Goal: Information Seeking & Learning: Learn about a topic

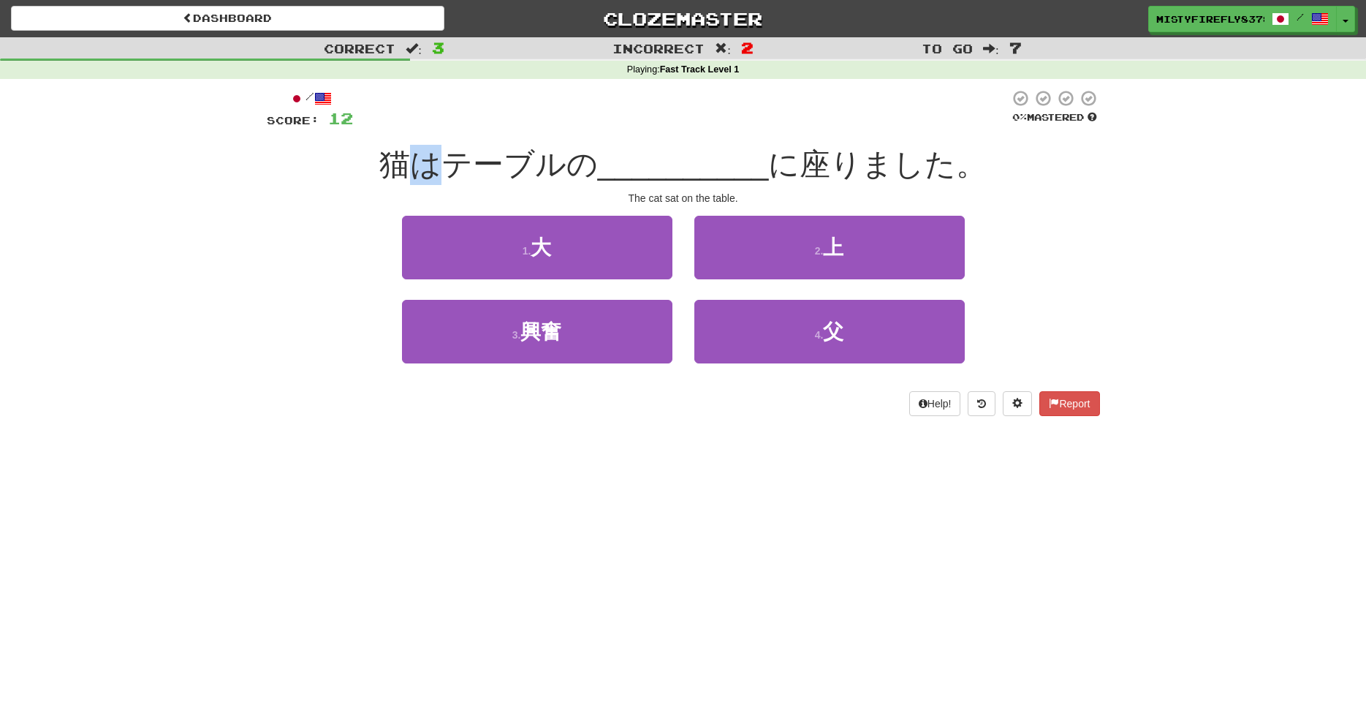
drag, startPoint x: 420, startPoint y: 174, endPoint x: 438, endPoint y: 172, distance: 17.7
click at [438, 172] on span "猫はテーブルの" at bounding box center [488, 164] width 219 height 34
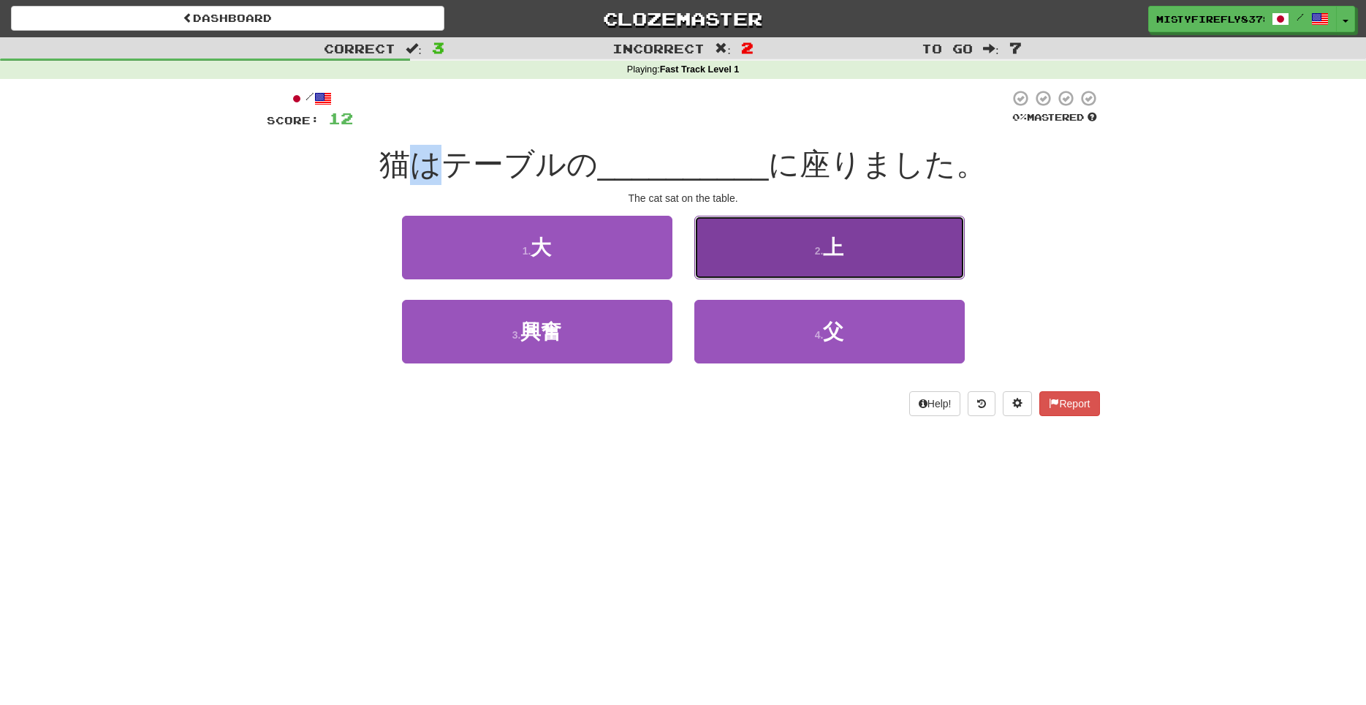
click at [762, 265] on button "2 . 上" at bounding box center [829, 248] width 270 height 64
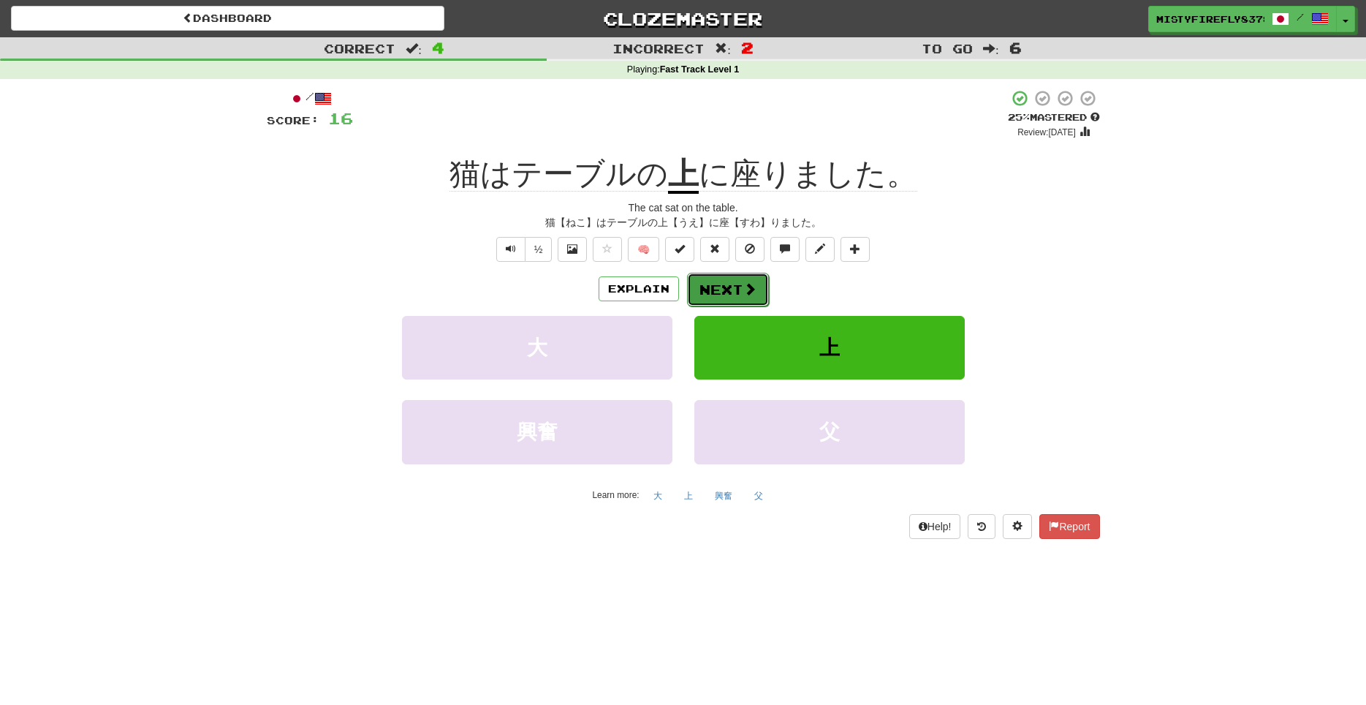
click at [754, 289] on span at bounding box center [749, 288] width 13 height 13
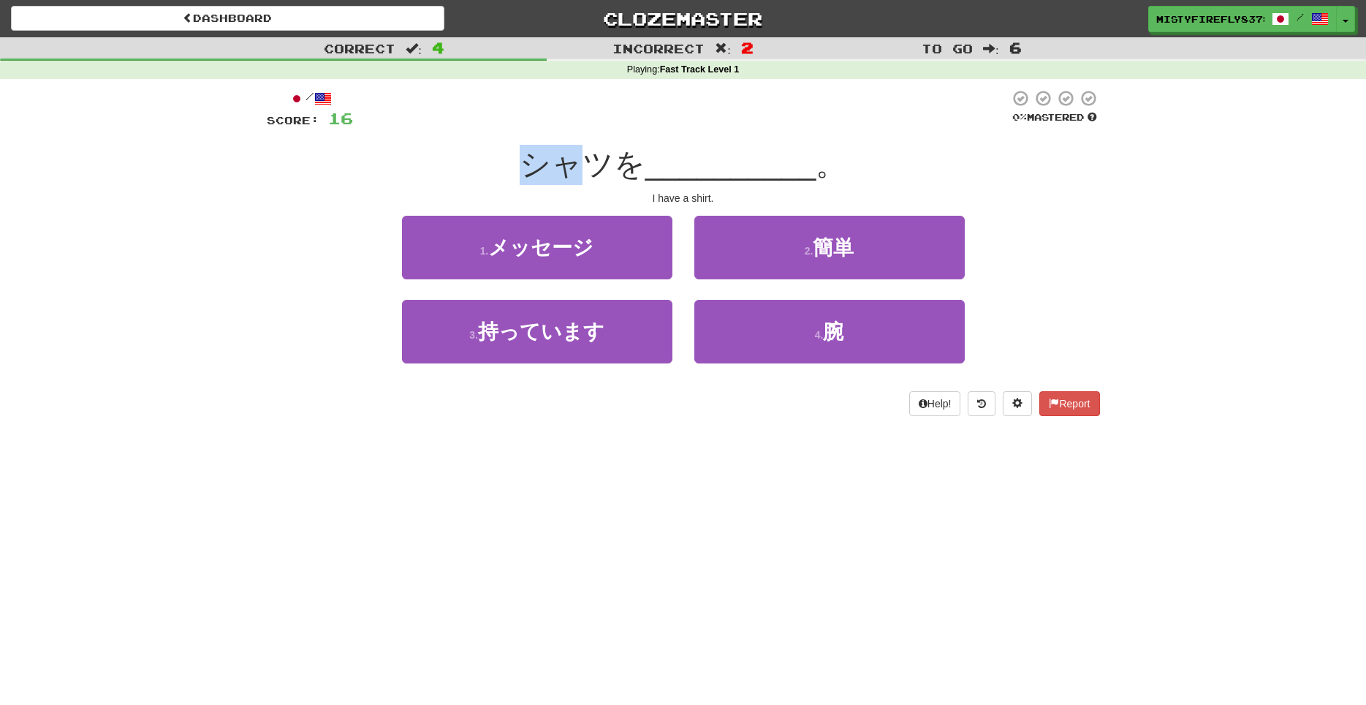
drag, startPoint x: 524, startPoint y: 164, endPoint x: 583, endPoint y: 172, distance: 59.0
click at [583, 172] on span "シャツを" at bounding box center [583, 164] width 126 height 34
click at [588, 178] on span "シャツを" at bounding box center [583, 164] width 126 height 34
drag, startPoint x: 576, startPoint y: 167, endPoint x: 553, endPoint y: 167, distance: 22.7
click at [553, 167] on span "シャツを" at bounding box center [583, 164] width 126 height 34
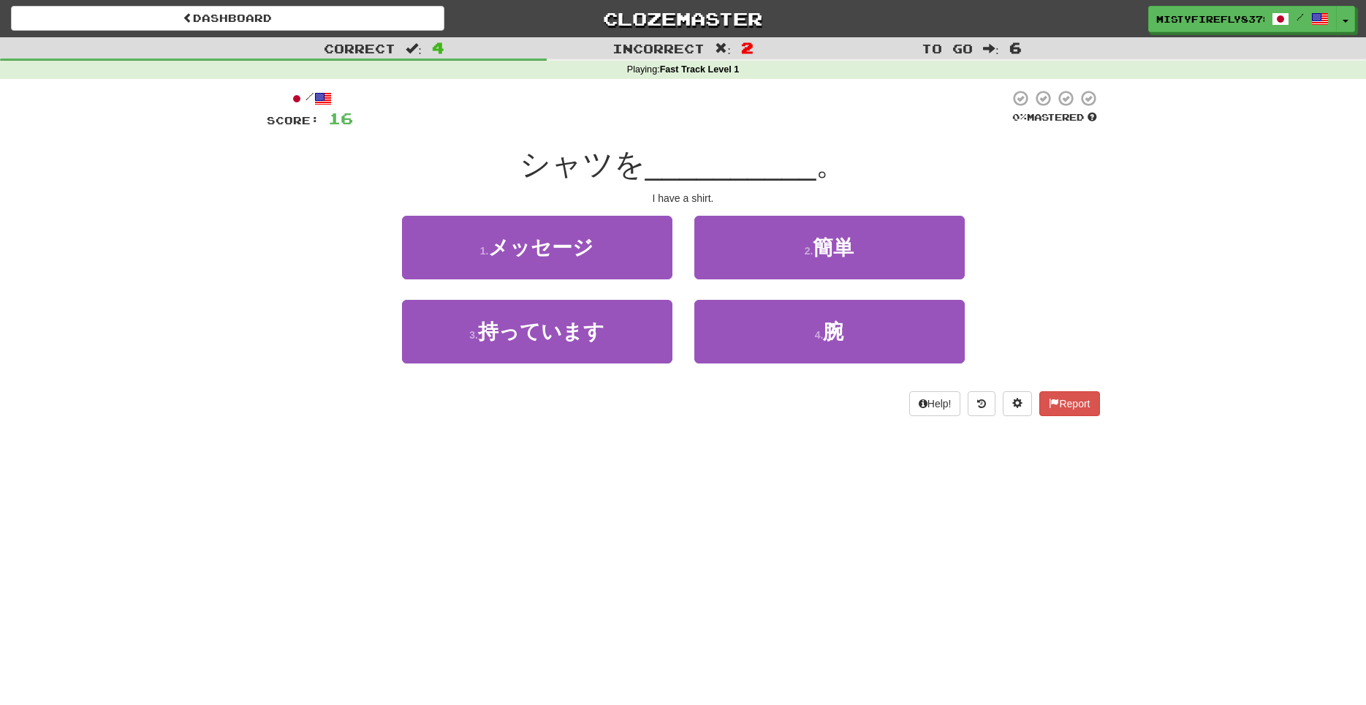
click at [512, 168] on div "シャツを __________ 。" at bounding box center [683, 165] width 833 height 40
drag, startPoint x: 523, startPoint y: 165, endPoint x: 581, endPoint y: 170, distance: 58.6
click at [581, 170] on span "シャツを" at bounding box center [583, 164] width 126 height 34
click at [677, 202] on div "I have a shirt." at bounding box center [683, 198] width 833 height 15
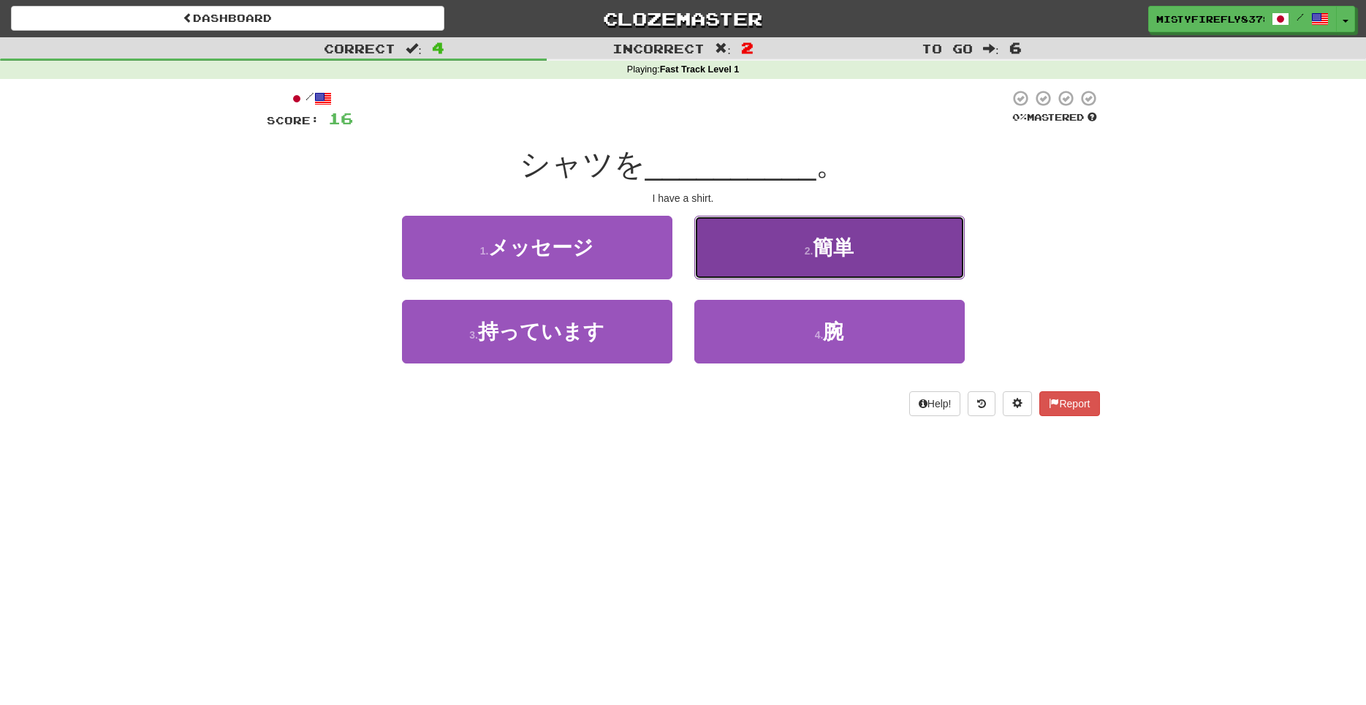
click at [832, 257] on span "簡単" at bounding box center [833, 247] width 41 height 23
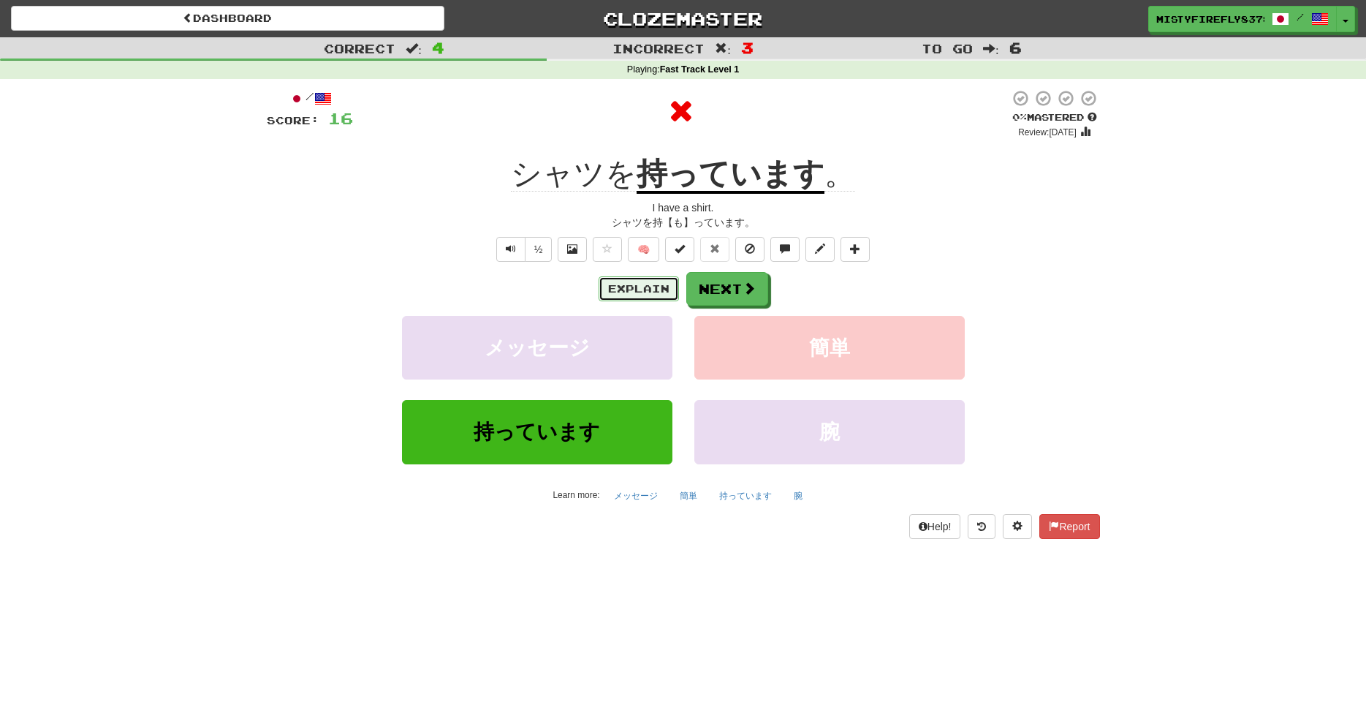
click at [660, 287] on button "Explain" at bounding box center [639, 288] width 80 height 25
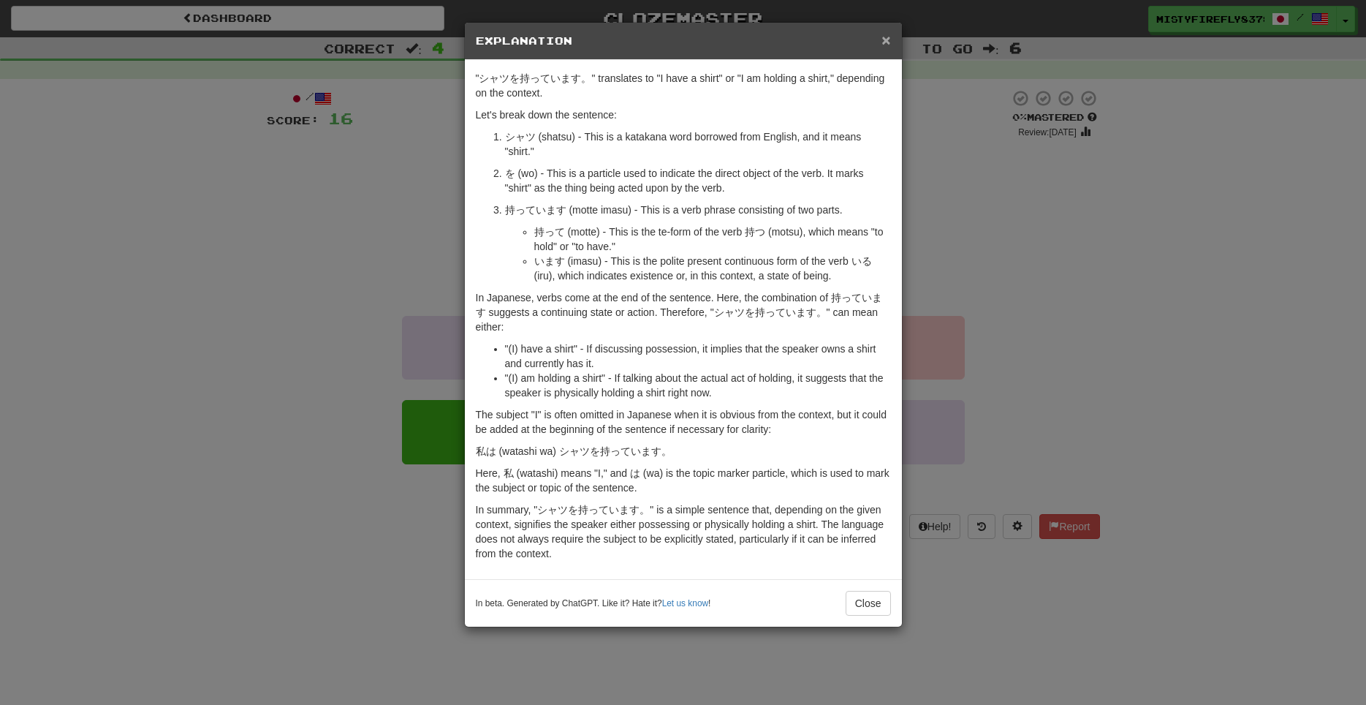
click at [886, 42] on span "×" at bounding box center [886, 39] width 9 height 17
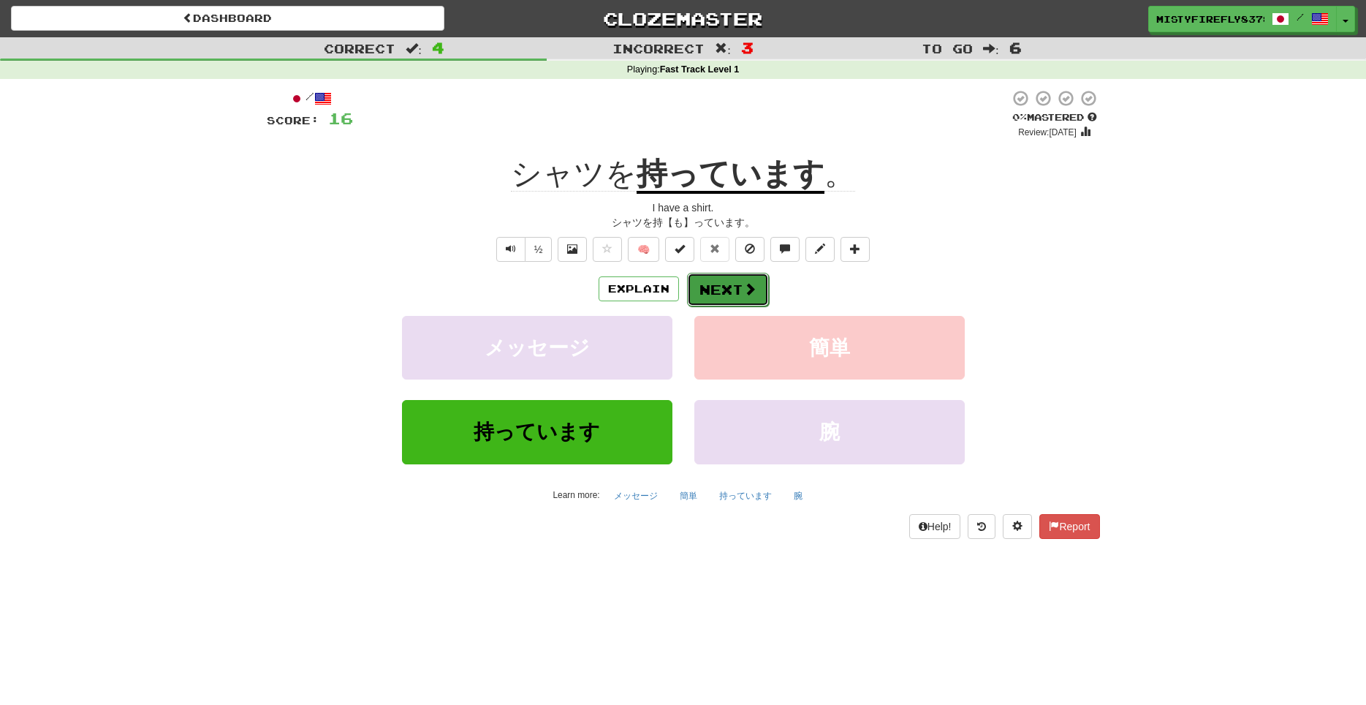
click at [723, 289] on button "Next" at bounding box center [728, 290] width 82 height 34
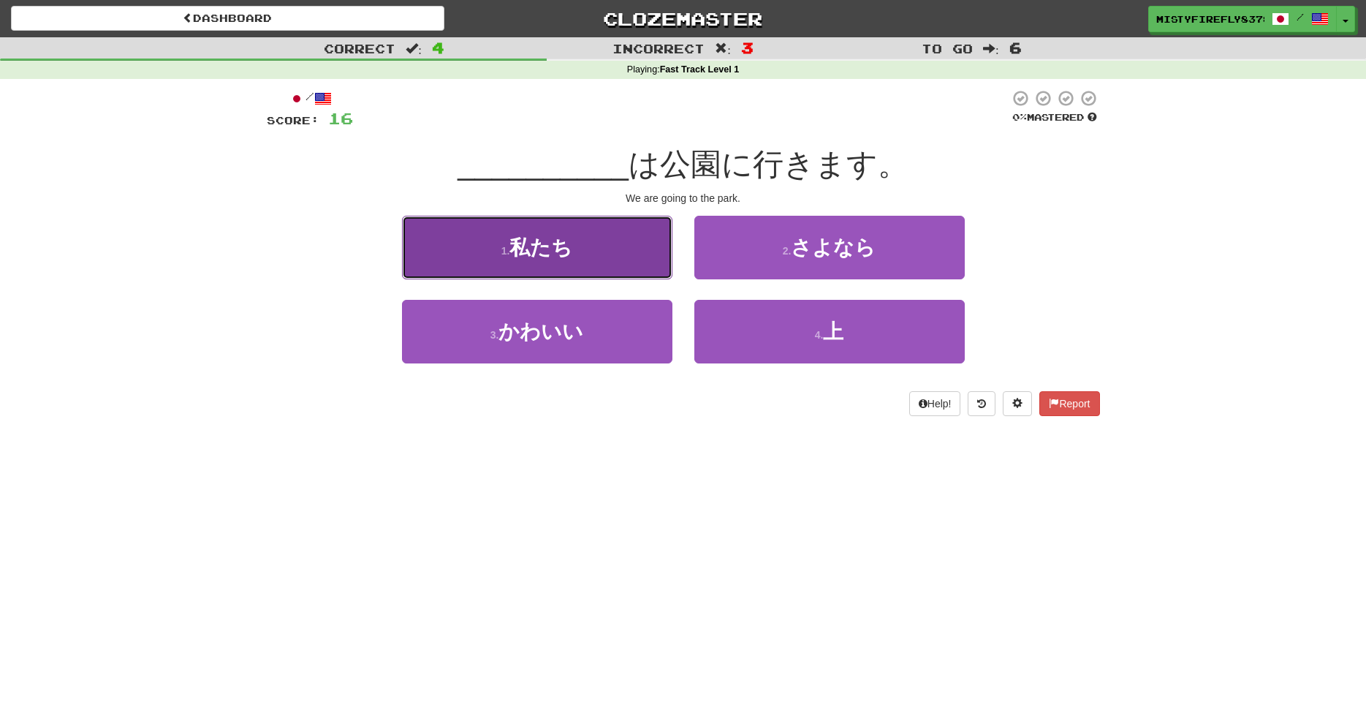
click at [596, 261] on button "1 . 私たち" at bounding box center [537, 248] width 270 height 64
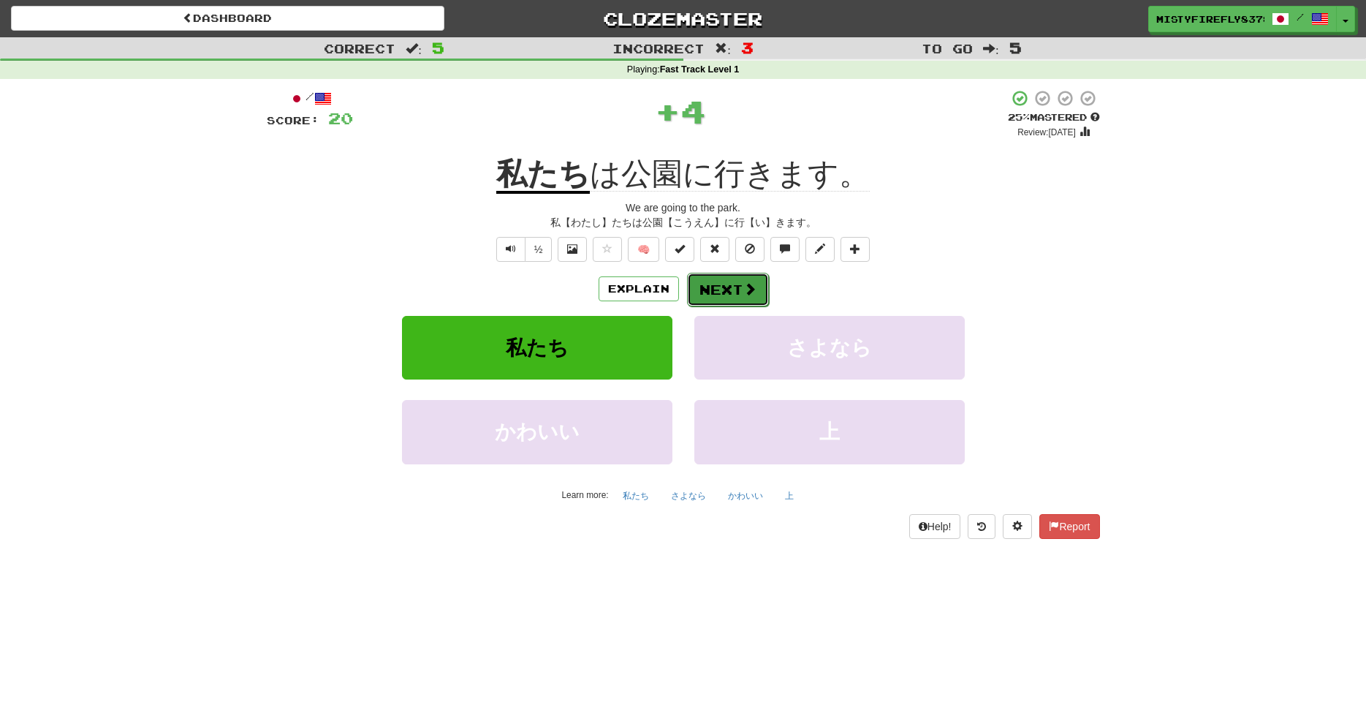
click at [743, 295] on span at bounding box center [749, 288] width 13 height 13
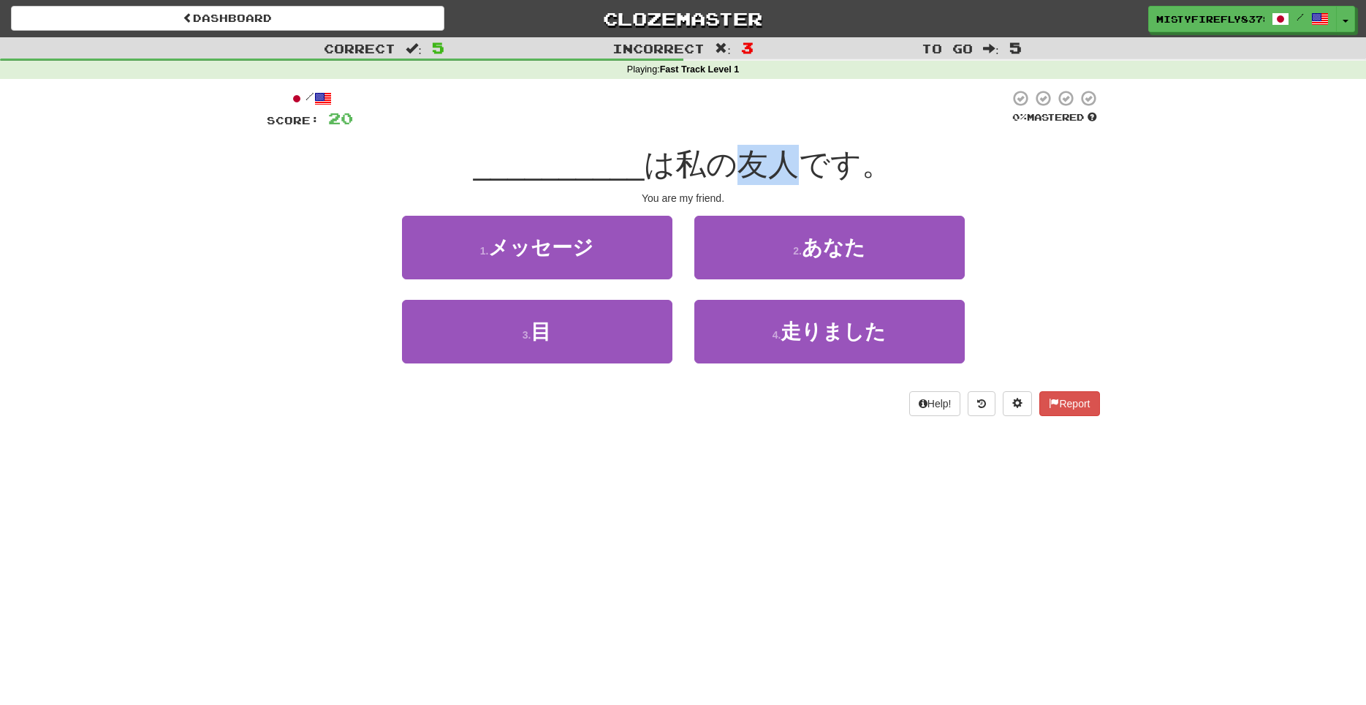
drag, startPoint x: 743, startPoint y: 173, endPoint x: 784, endPoint y: 167, distance: 42.2
click at [784, 167] on span "は私の友人です。" at bounding box center [768, 164] width 249 height 34
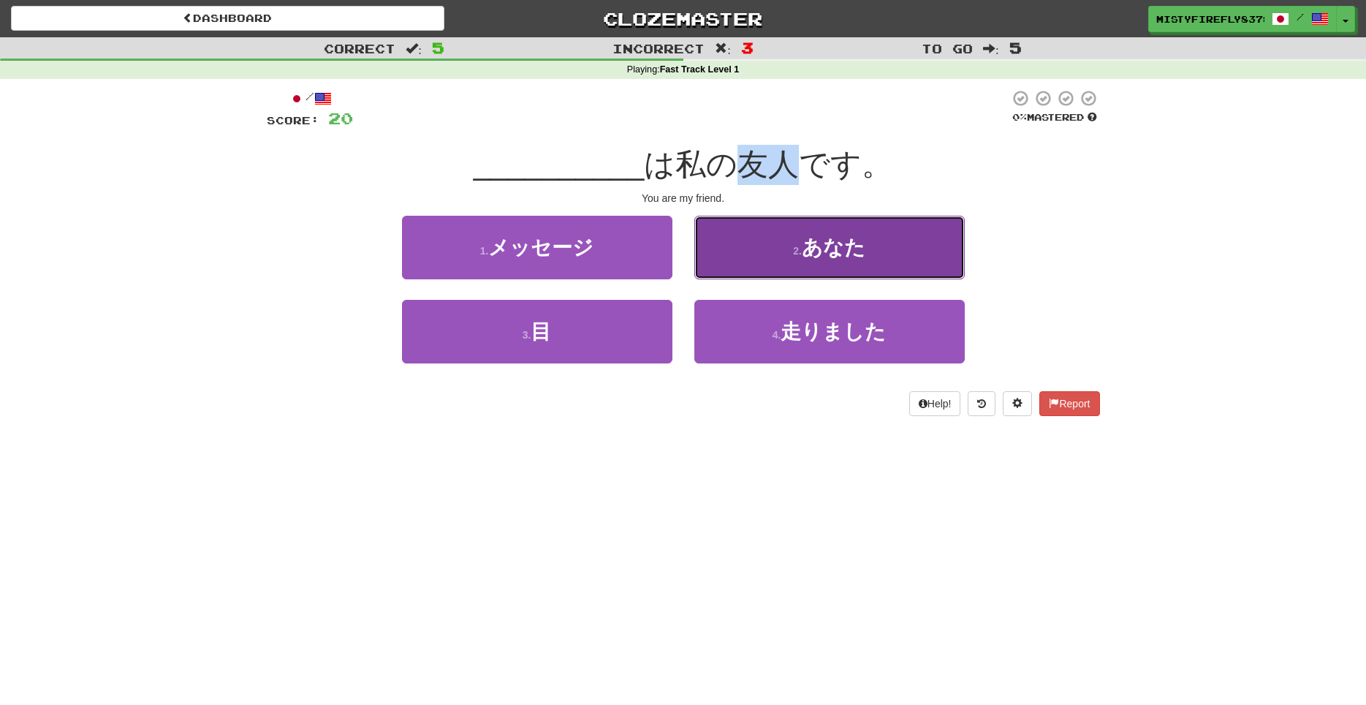
click at [776, 253] on button "2 . あなた" at bounding box center [829, 248] width 270 height 64
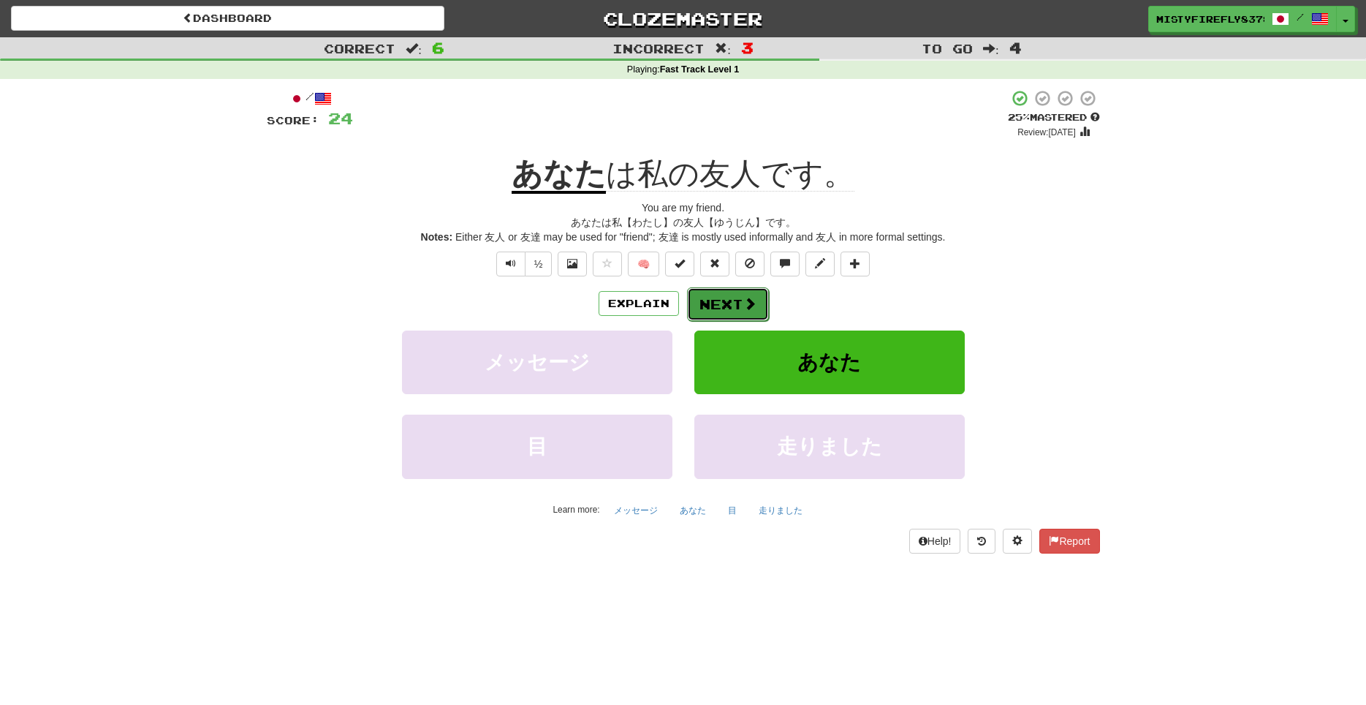
click at [733, 302] on button "Next" at bounding box center [728, 304] width 82 height 34
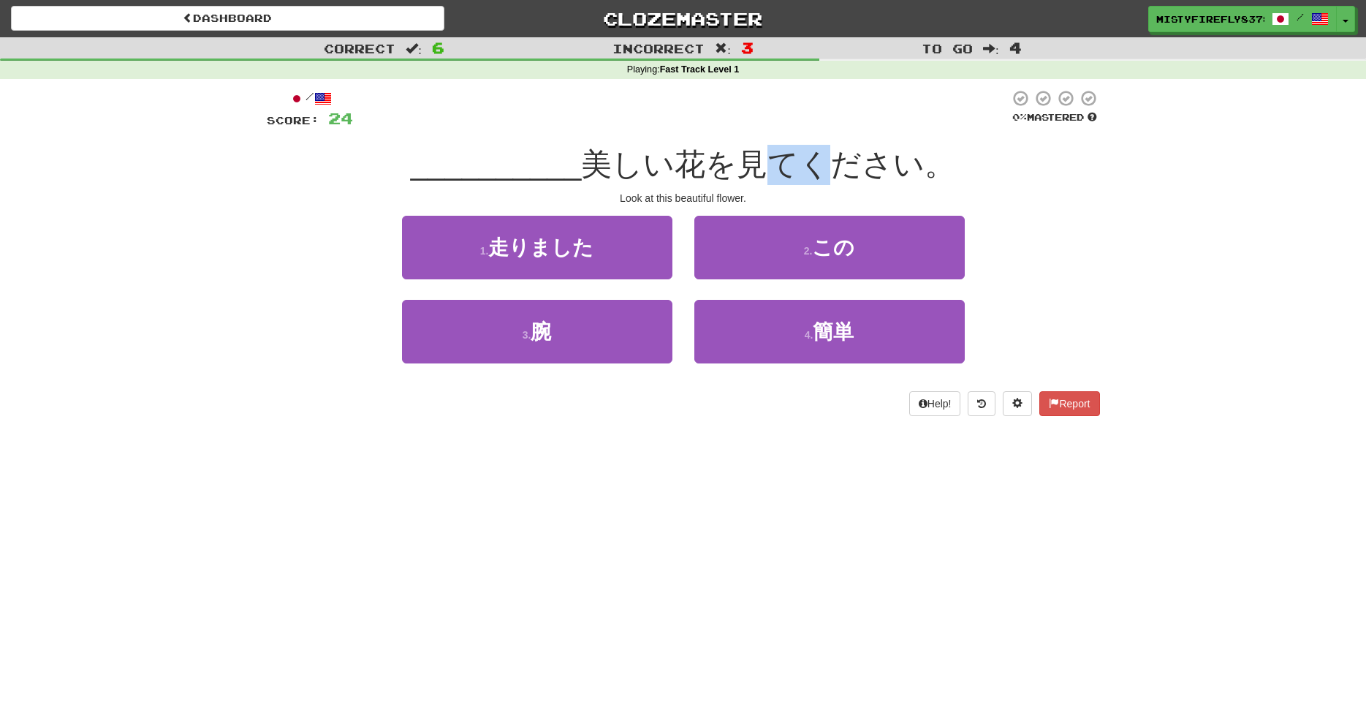
drag, startPoint x: 777, startPoint y: 173, endPoint x: 817, endPoint y: 179, distance: 40.7
click at [817, 179] on span "美しい花を見てください。" at bounding box center [768, 164] width 374 height 34
click at [811, 179] on span "美しい花を見てください。" at bounding box center [768, 164] width 374 height 34
drag, startPoint x: 808, startPoint y: 167, endPoint x: 934, endPoint y: 162, distance: 126.6
click at [934, 162] on span "美しい花を見てください。" at bounding box center [768, 164] width 374 height 34
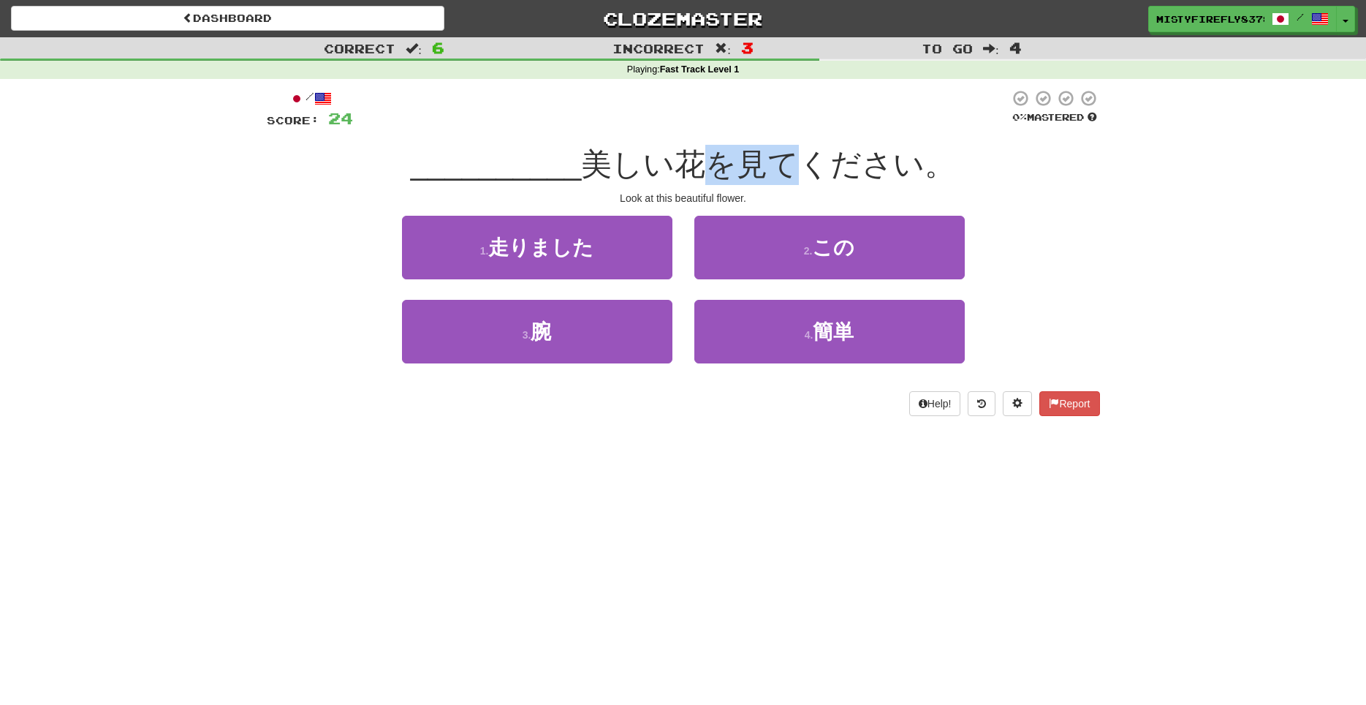
drag, startPoint x: 790, startPoint y: 167, endPoint x: 707, endPoint y: 181, distance: 84.6
click at [707, 181] on span "美しい花を見てください。" at bounding box center [768, 164] width 374 height 34
click at [686, 287] on div "2 . この" at bounding box center [829, 258] width 292 height 84
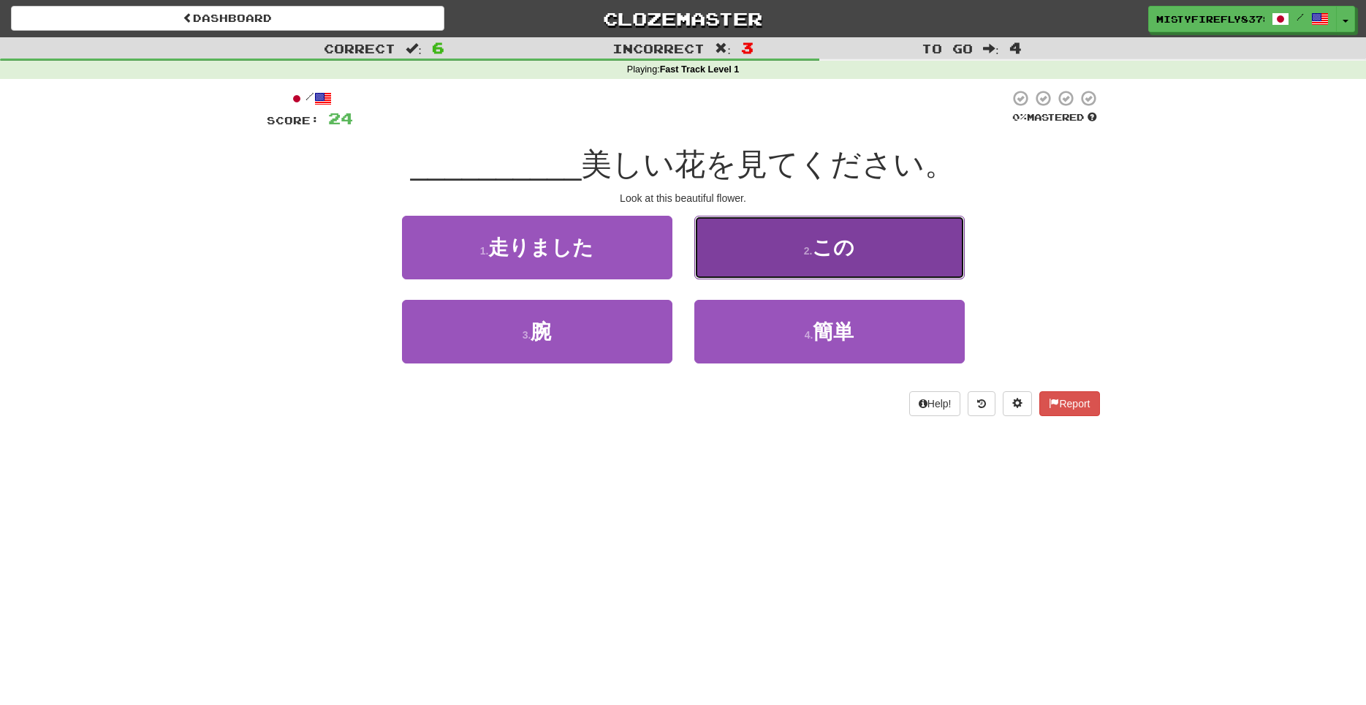
click at [811, 250] on small "2 ." at bounding box center [808, 251] width 9 height 12
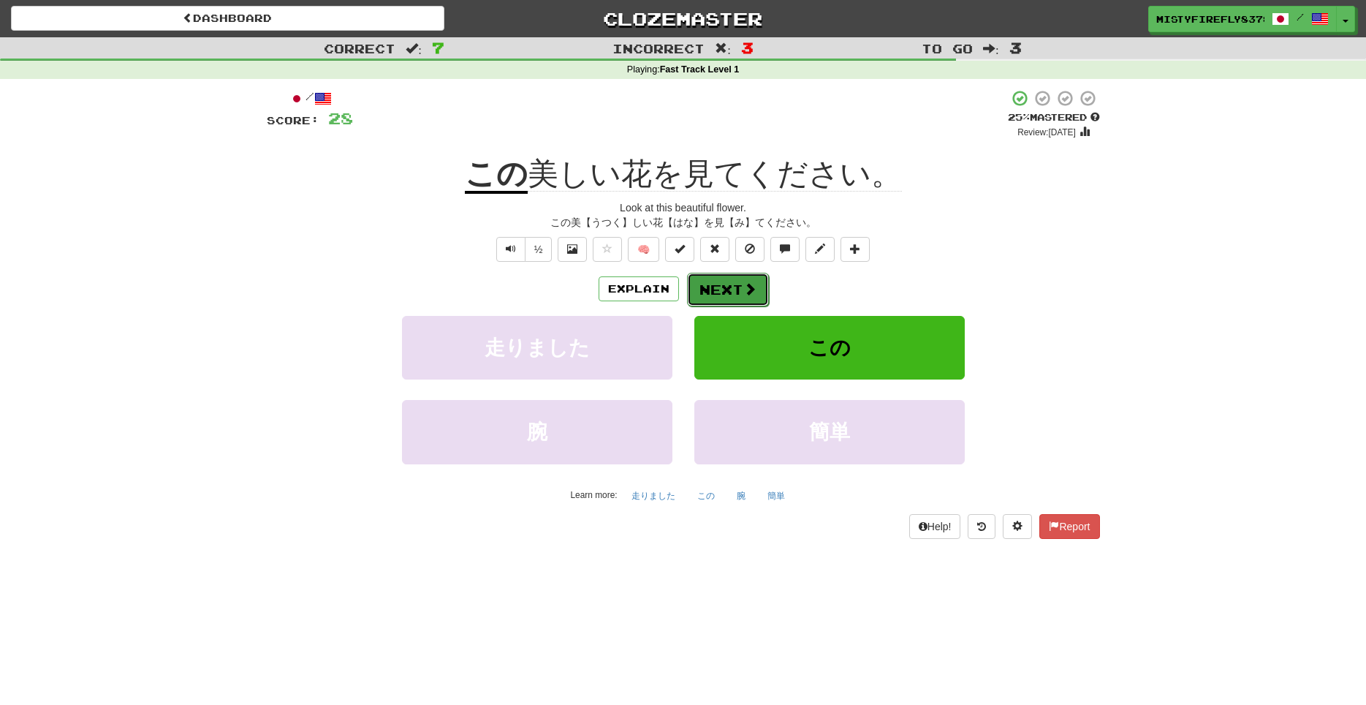
click at [732, 297] on button "Next" at bounding box center [728, 290] width 82 height 34
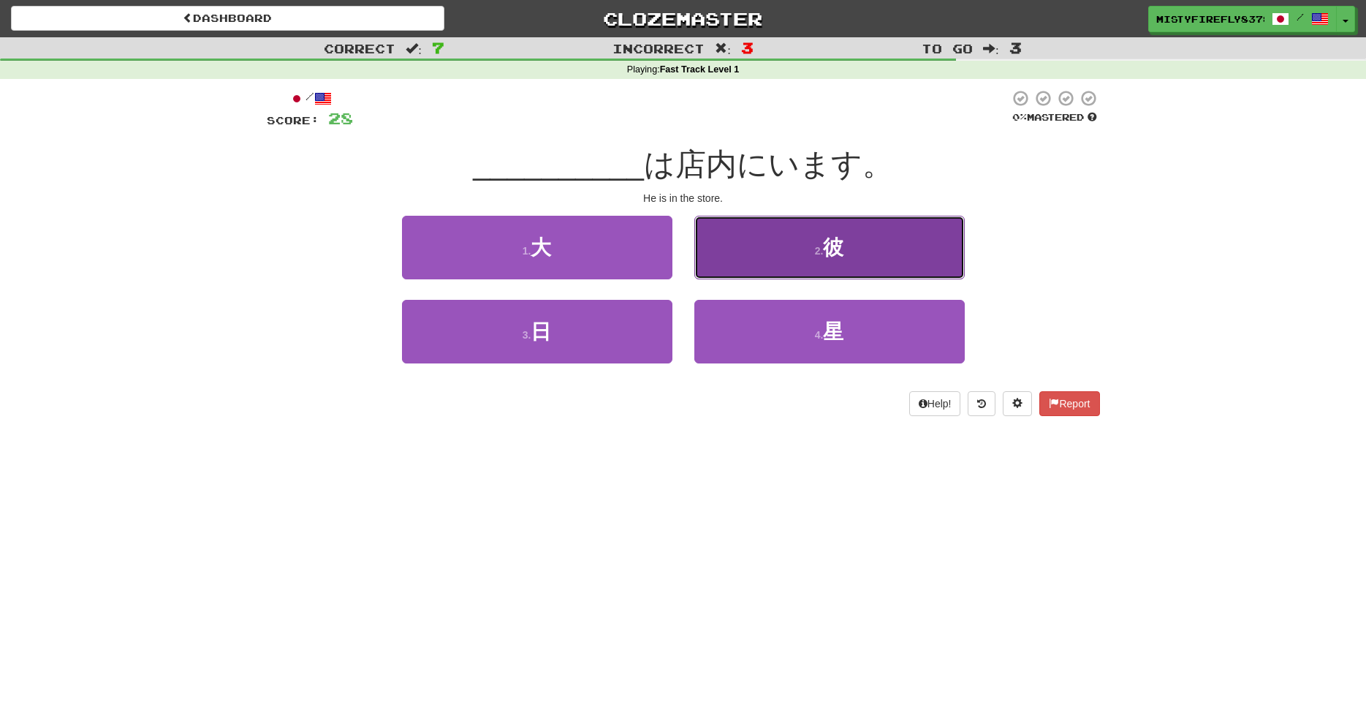
click at [770, 254] on button "2 . 彼" at bounding box center [829, 248] width 270 height 64
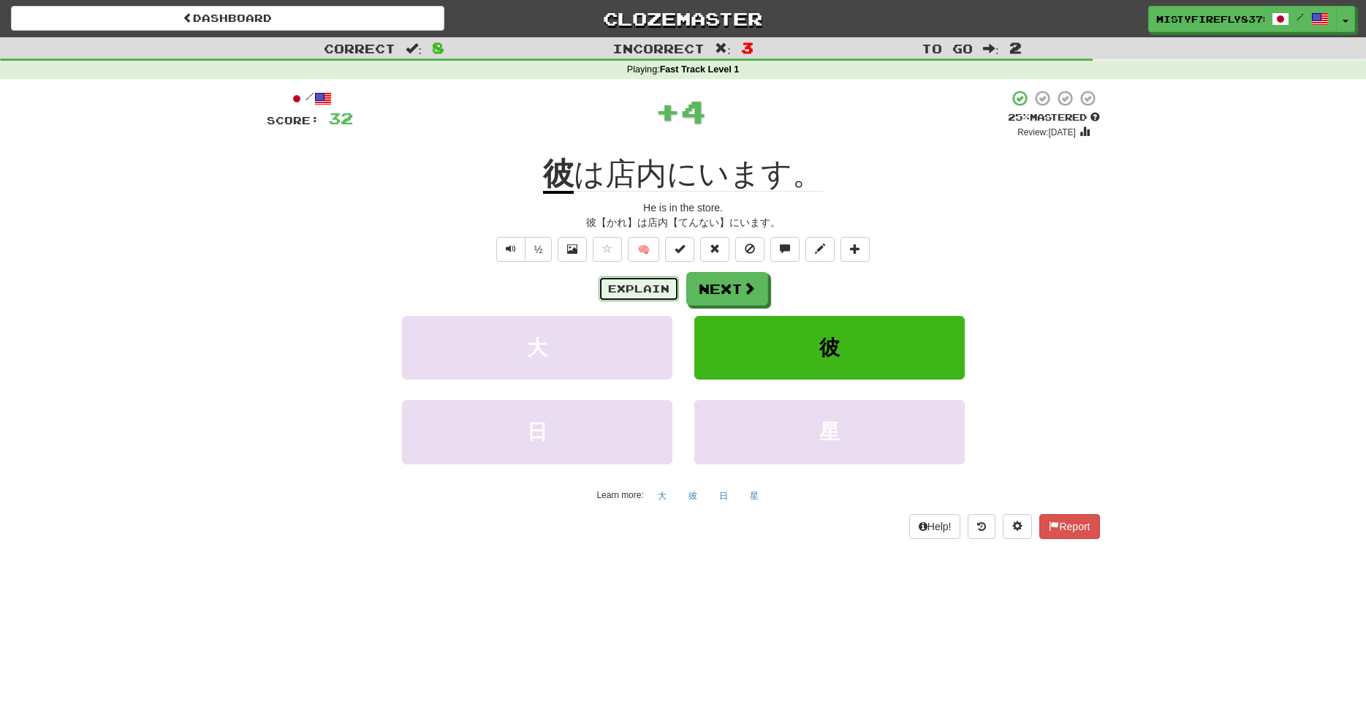
click at [648, 292] on button "Explain" at bounding box center [639, 288] width 80 height 25
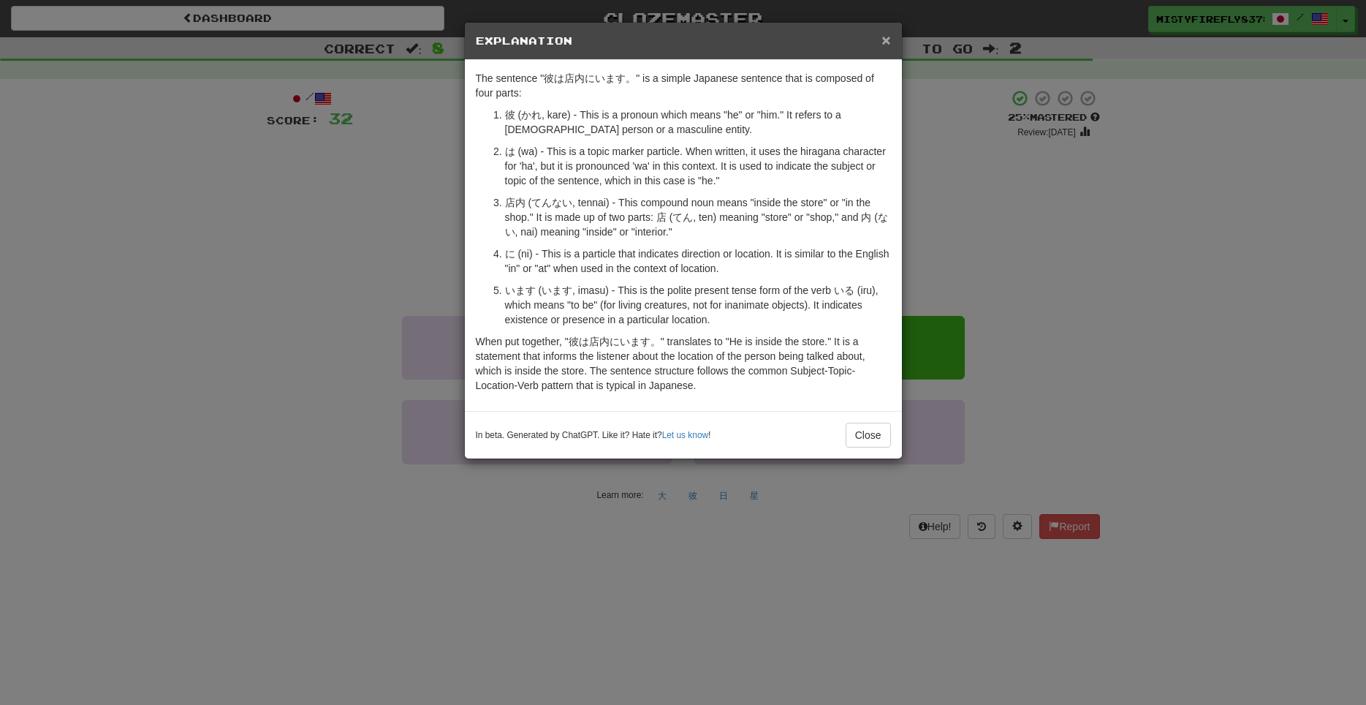
click at [887, 45] on span "×" at bounding box center [886, 39] width 9 height 17
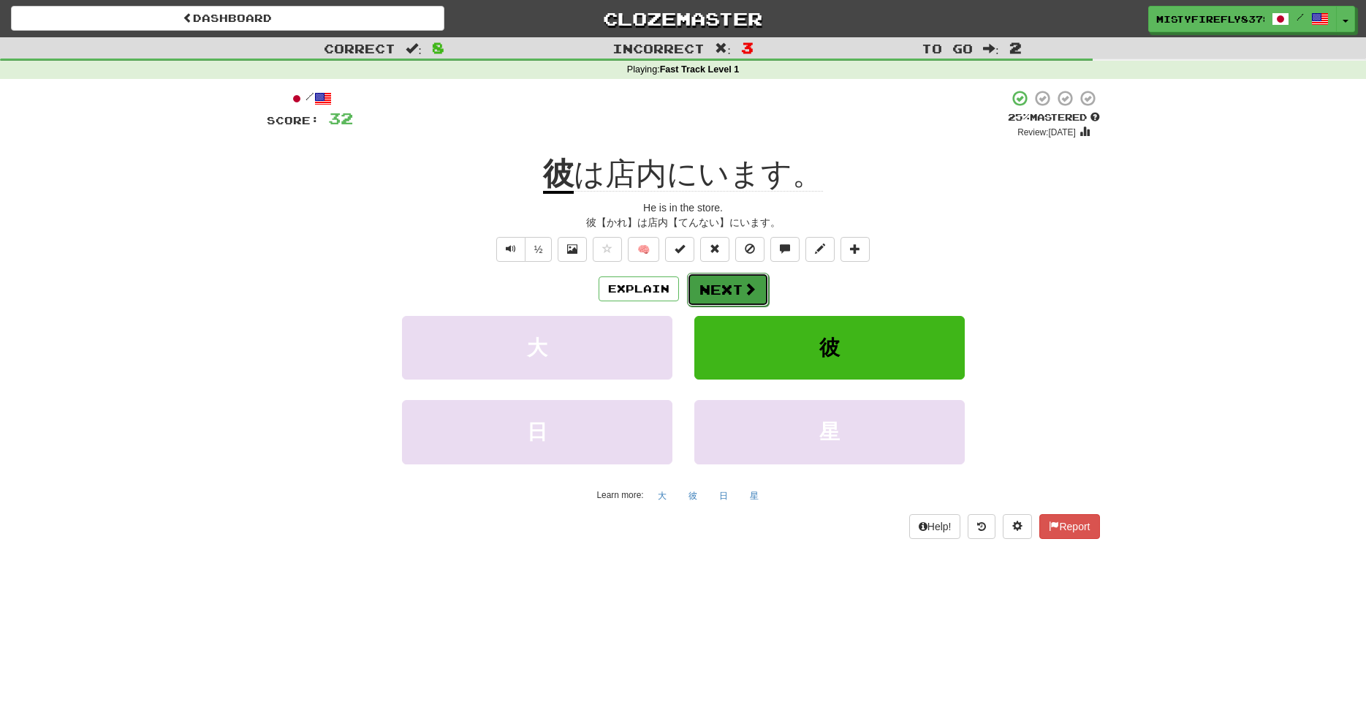
click at [747, 294] on span at bounding box center [749, 288] width 13 height 13
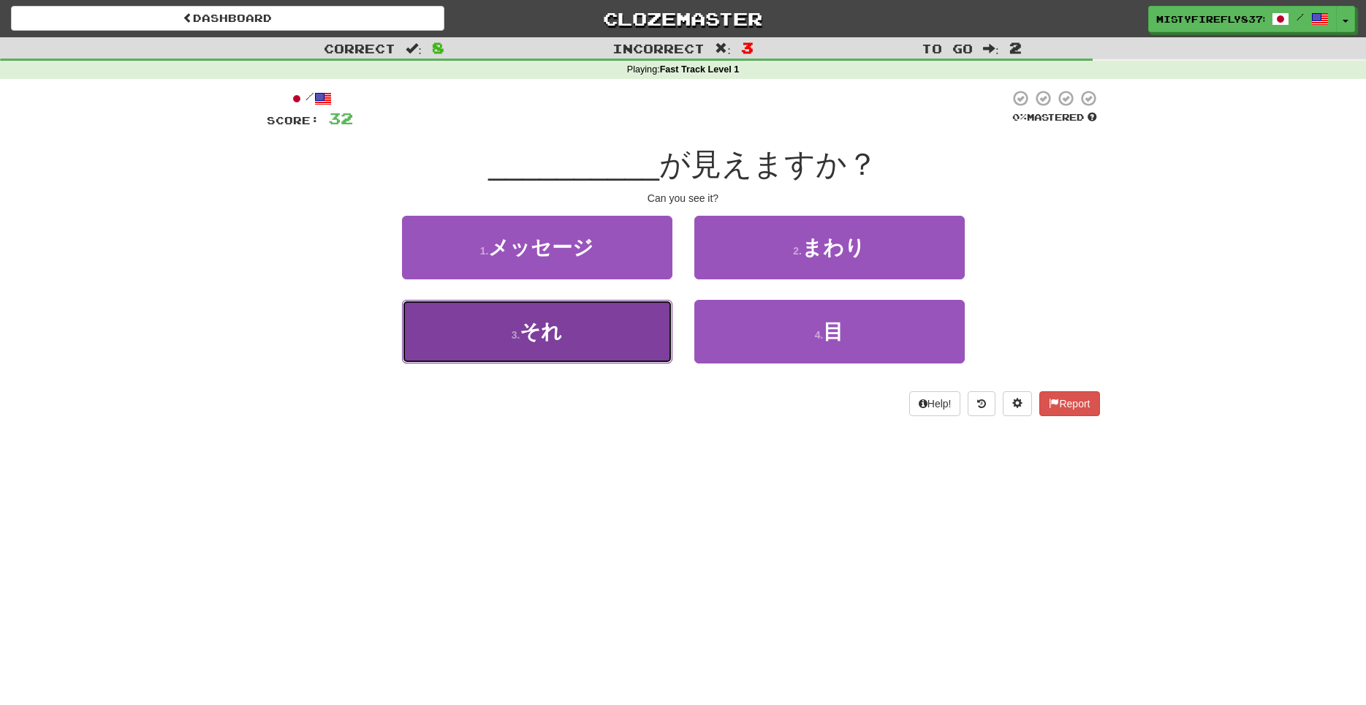
click at [602, 350] on button "3 . それ" at bounding box center [537, 332] width 270 height 64
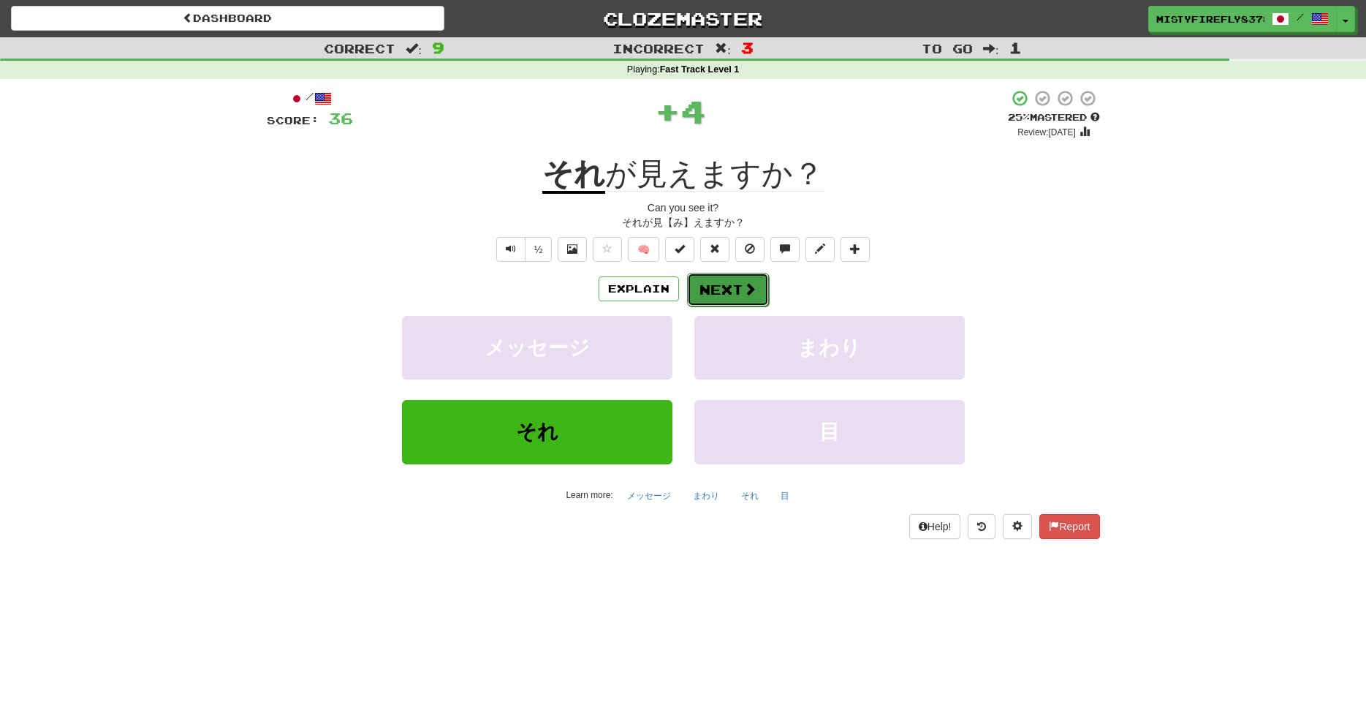
click at [721, 287] on button "Next" at bounding box center [728, 290] width 82 height 34
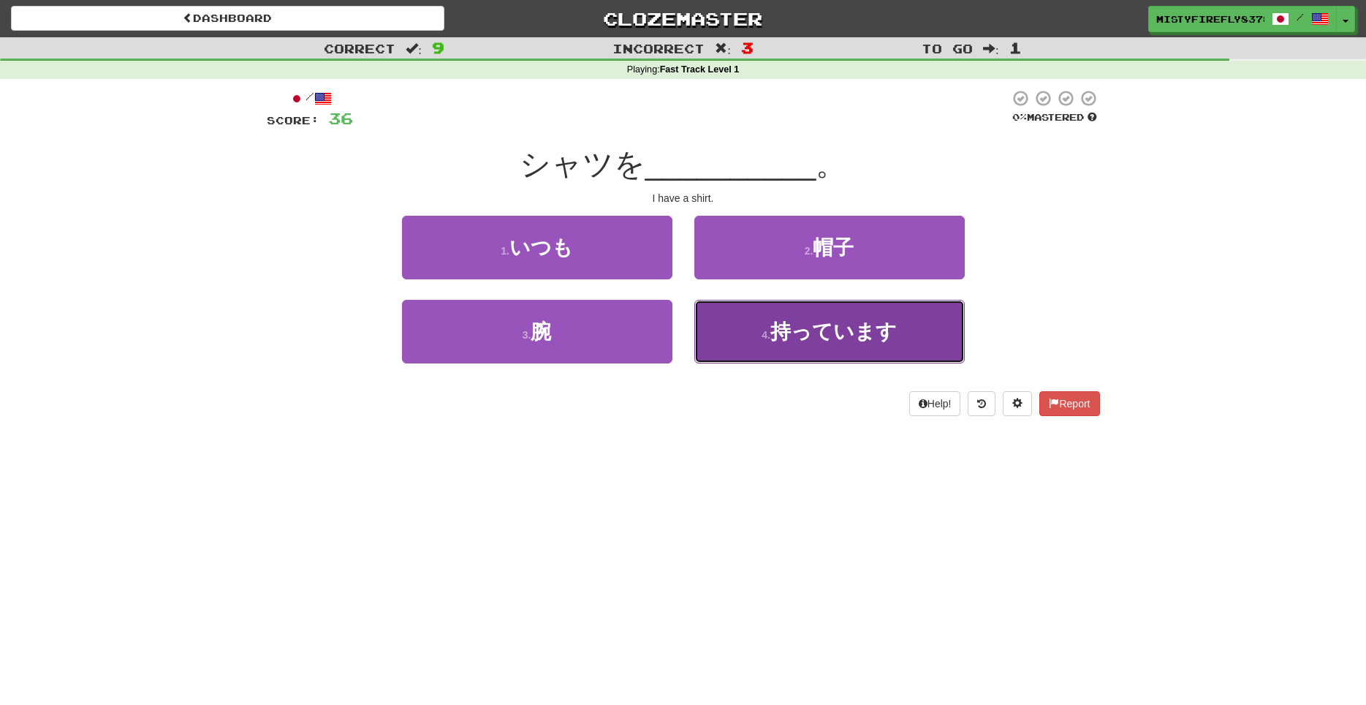
click at [730, 357] on button "4 . 持っています" at bounding box center [829, 332] width 270 height 64
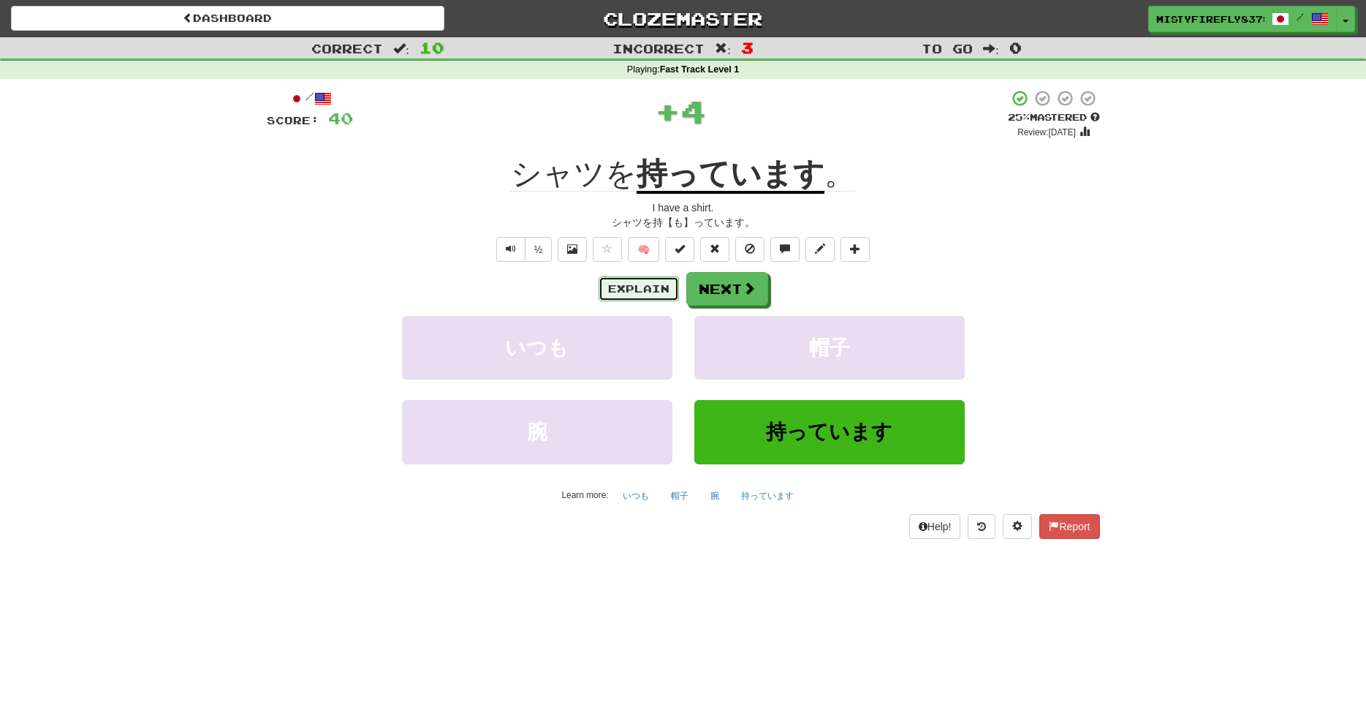
click at [637, 290] on button "Explain" at bounding box center [639, 288] width 80 height 25
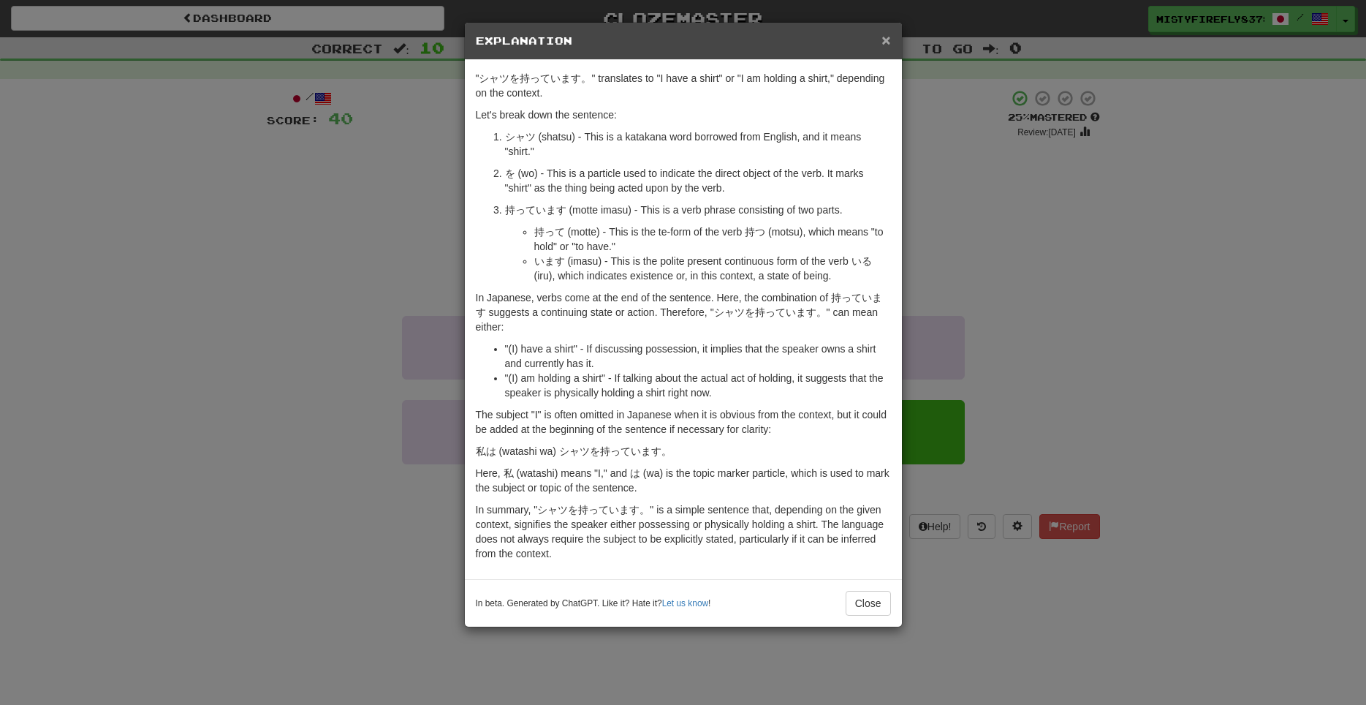
click at [885, 40] on span "×" at bounding box center [886, 39] width 9 height 17
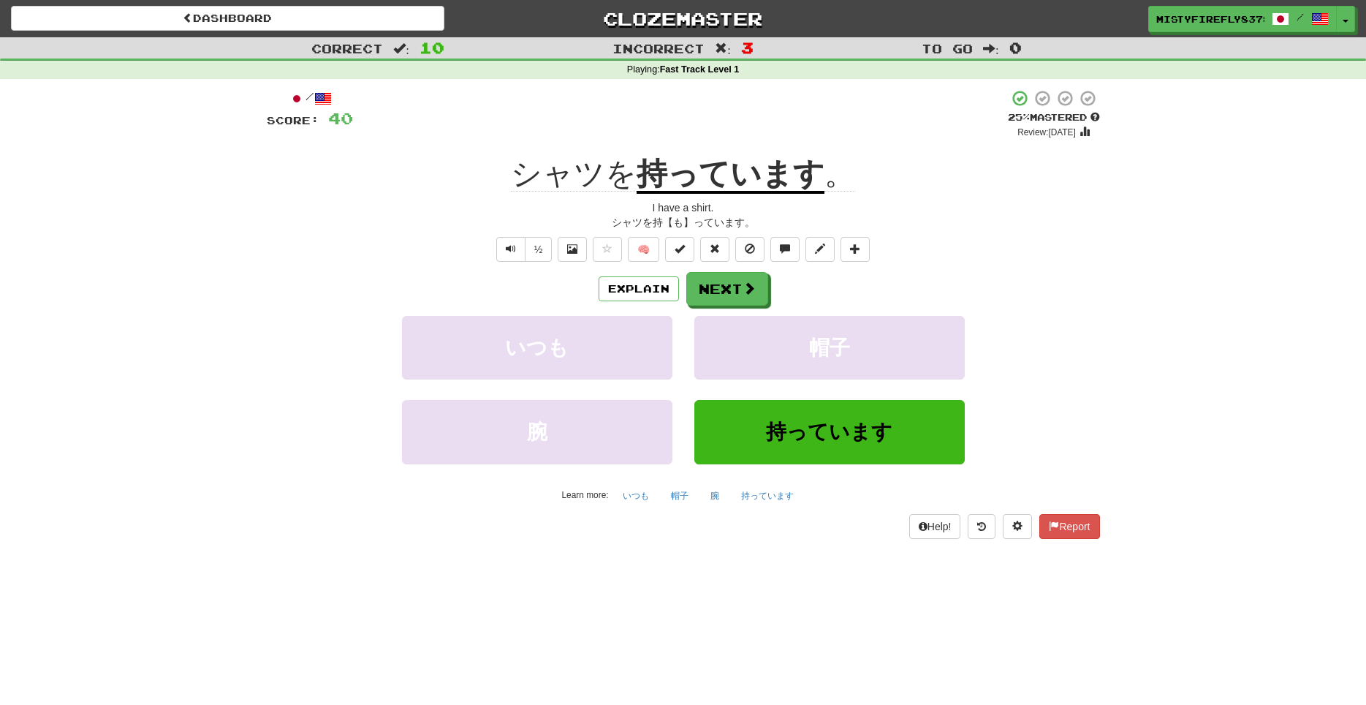
click at [728, 267] on div "/ Score: 40 + 4 25 % Mastered Review: [DATE] シャツを 持っています 。 I have a shirt. シャツを…" at bounding box center [683, 313] width 833 height 449
click at [735, 283] on button "Next" at bounding box center [728, 290] width 82 height 34
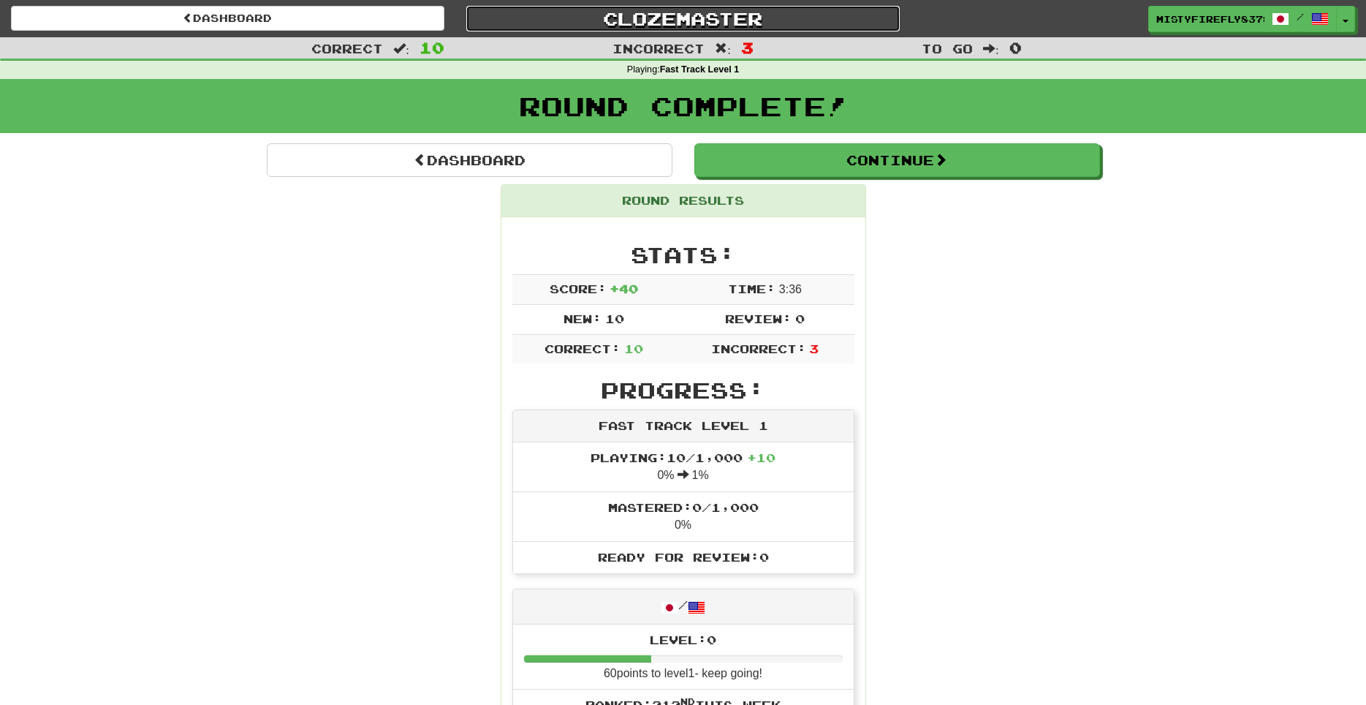
click at [675, 21] on link "Clozemaster" at bounding box center [682, 19] width 433 height 26
